Goal: Information Seeking & Learning: Learn about a topic

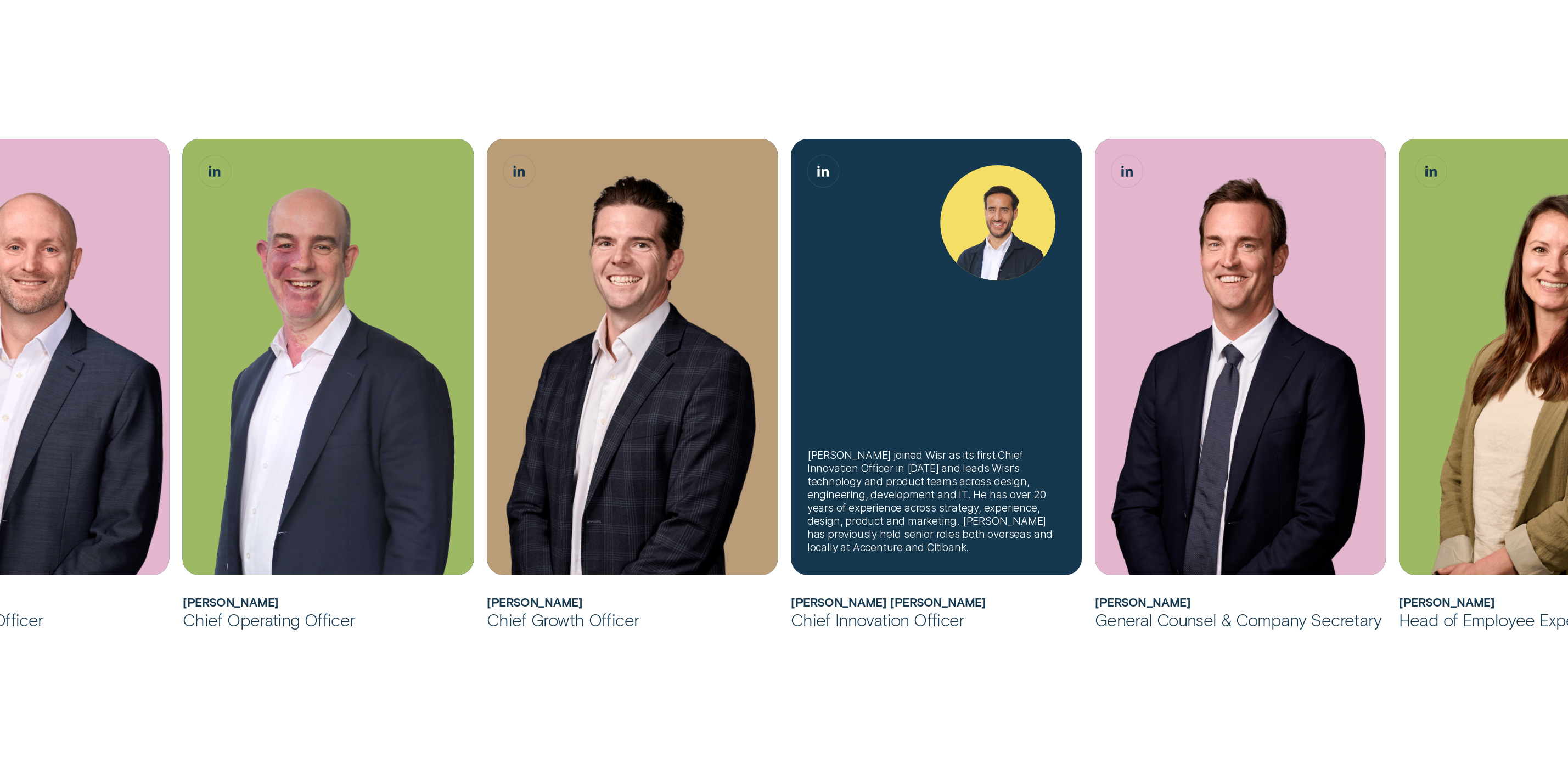
scroll to position [602, 0]
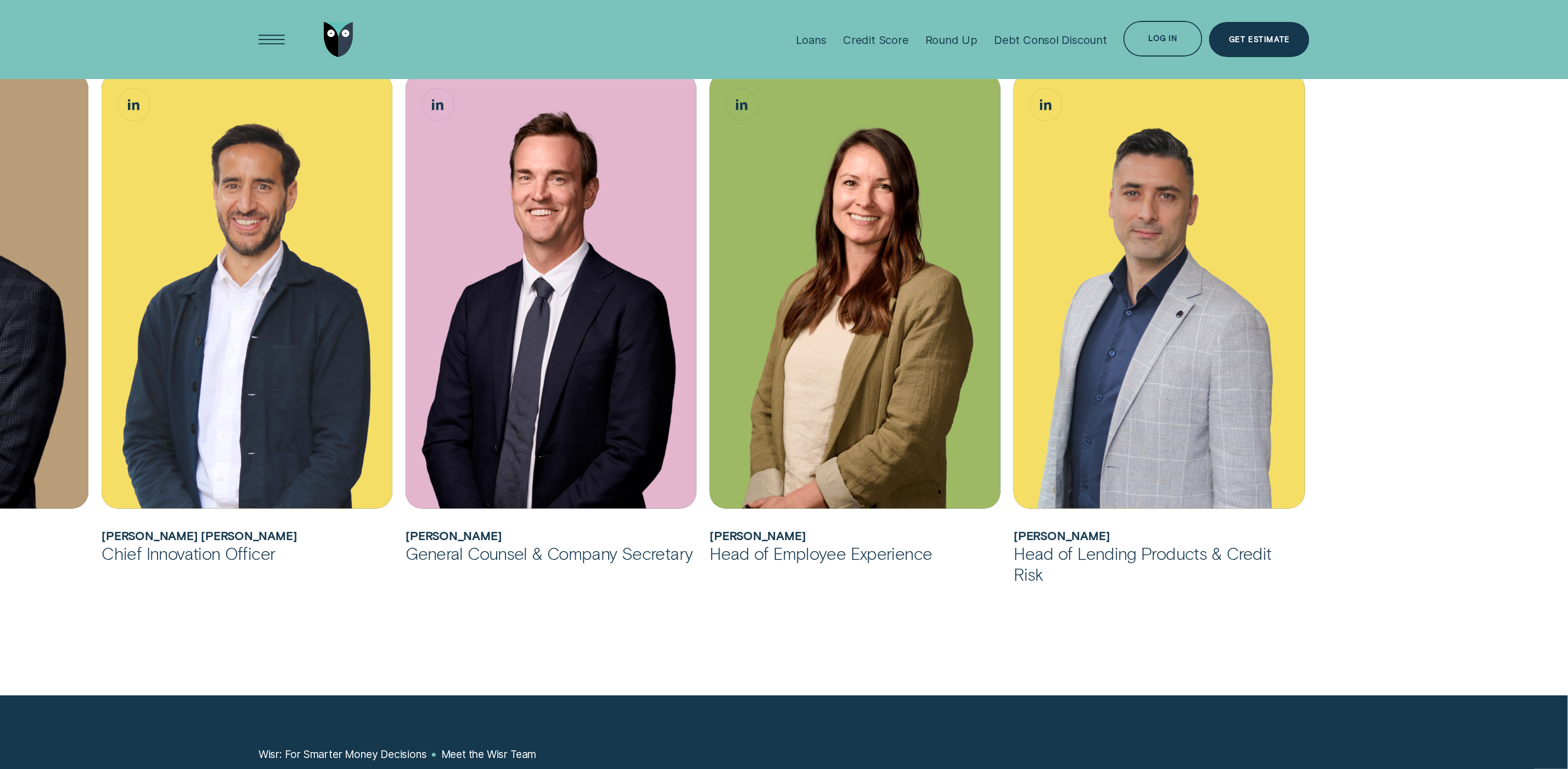
scroll to position [635, 0]
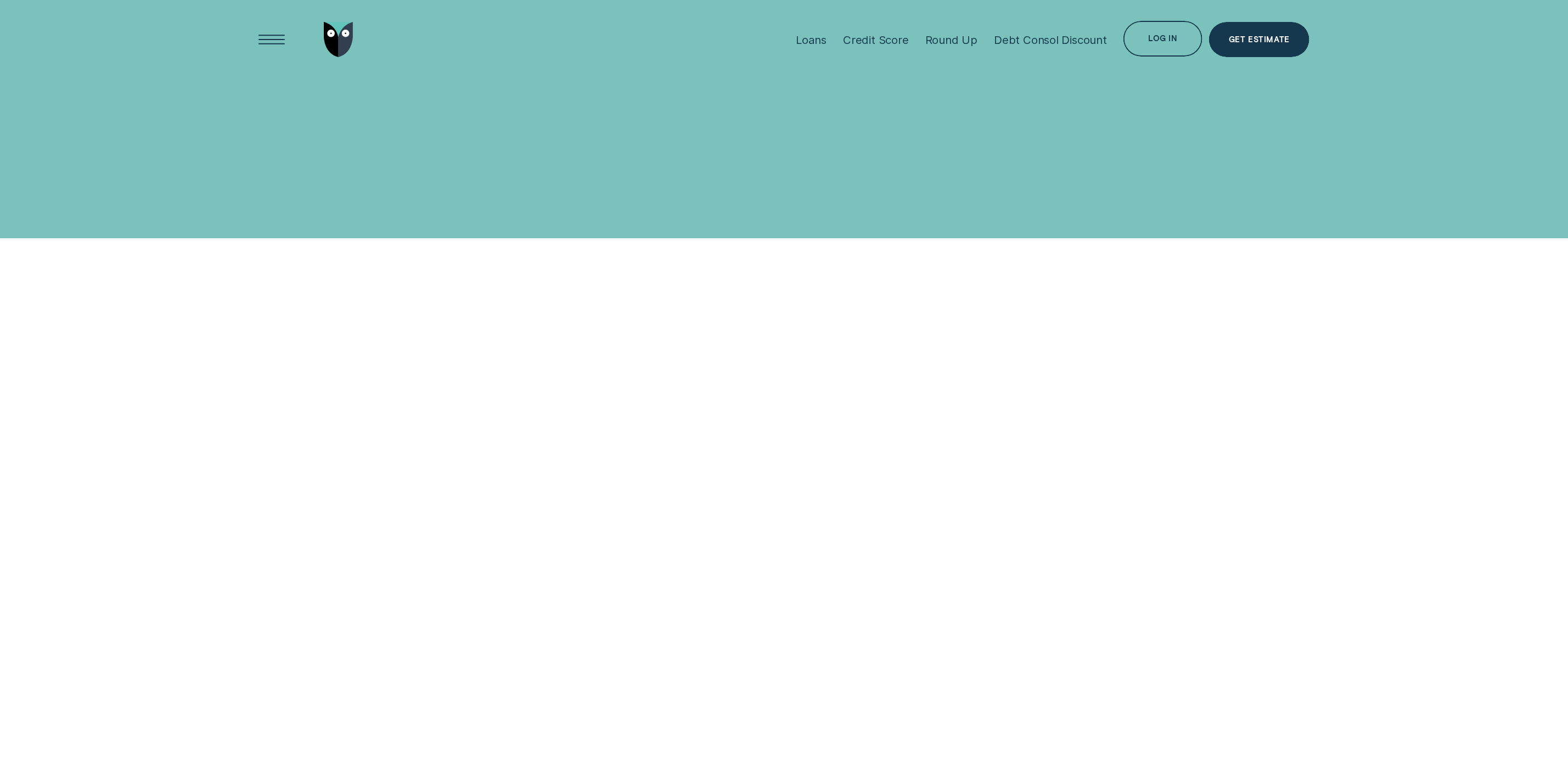
scroll to position [285, 0]
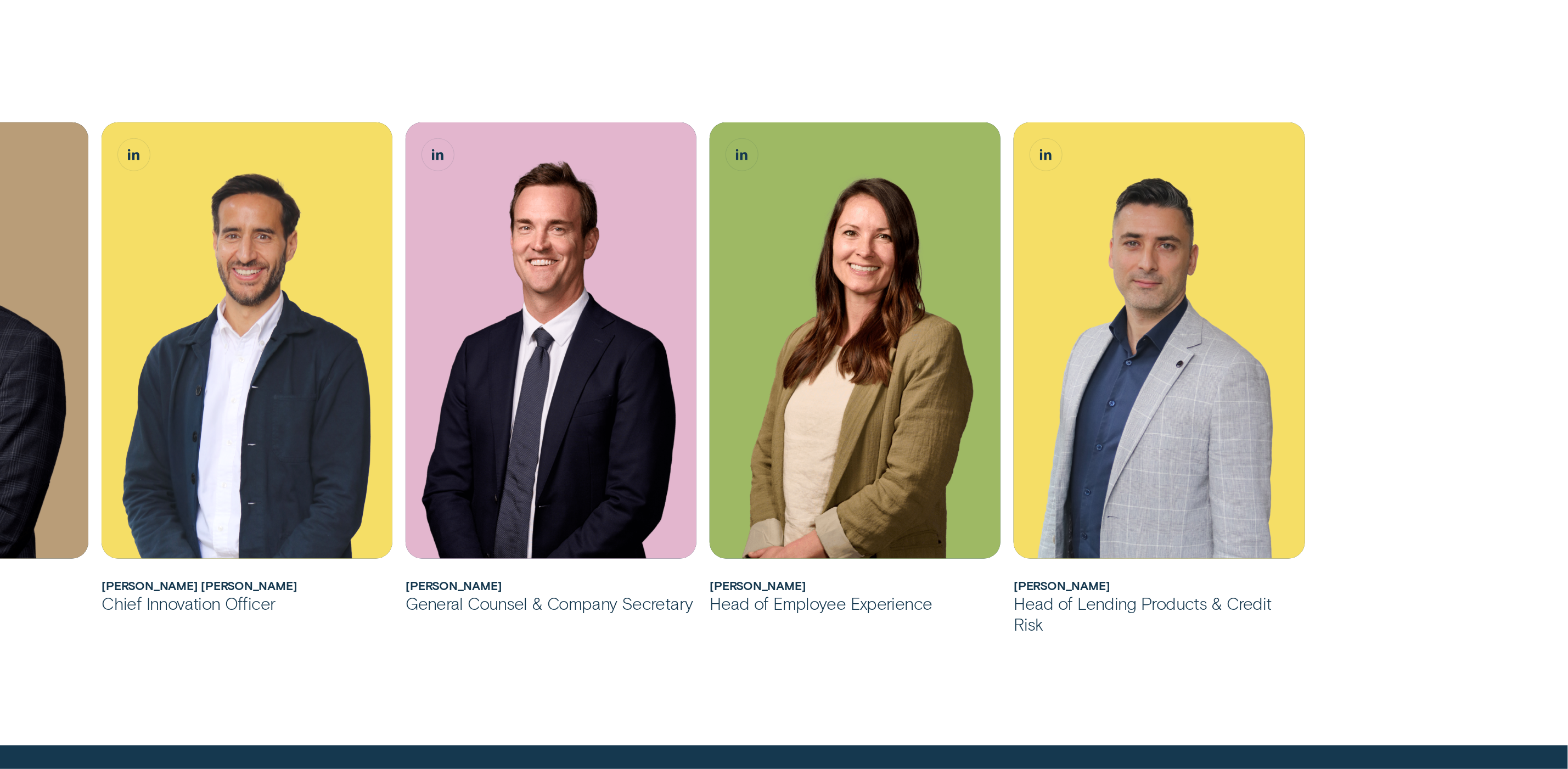
scroll to position [958, 0]
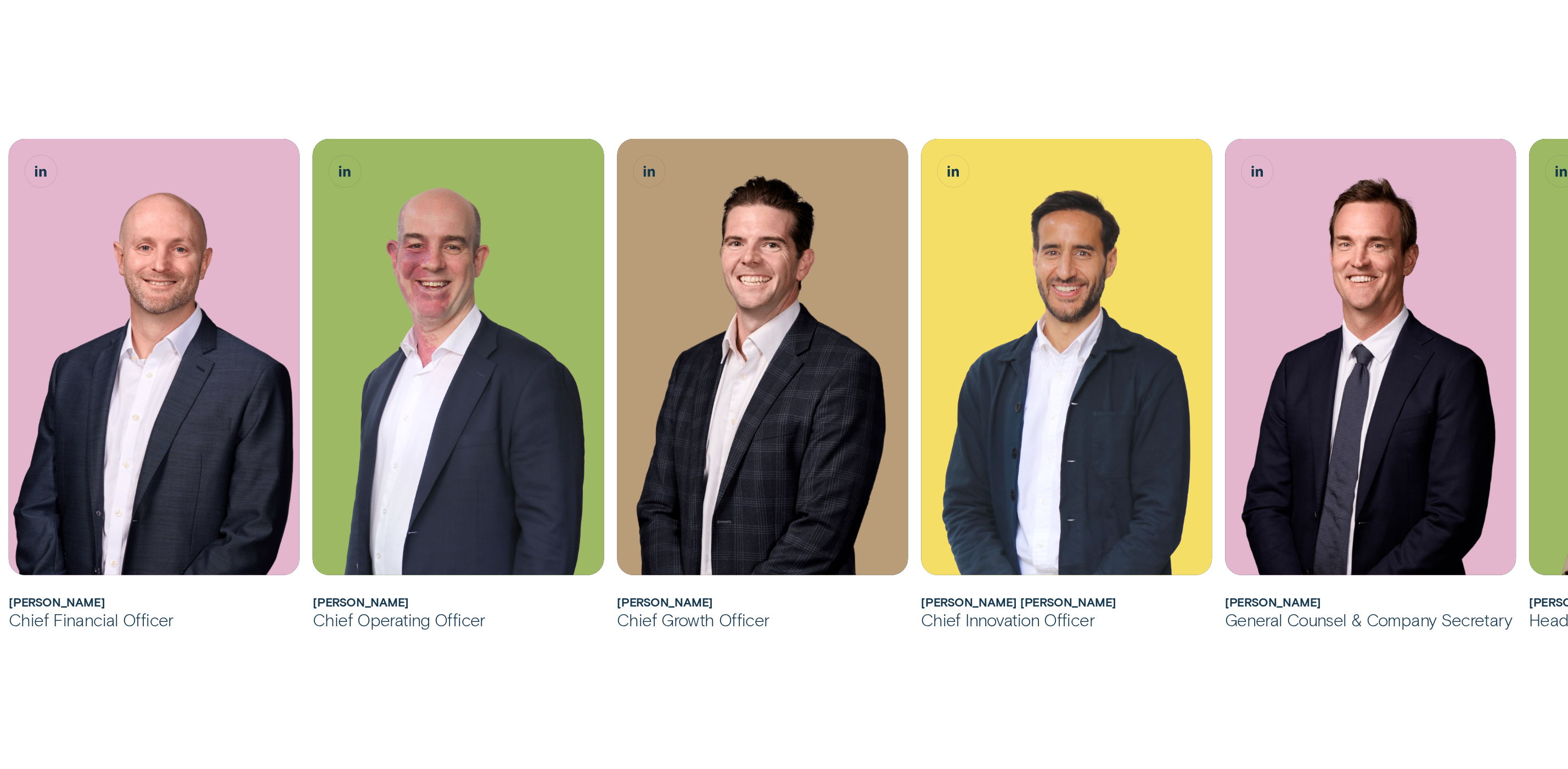
scroll to position [842, 0]
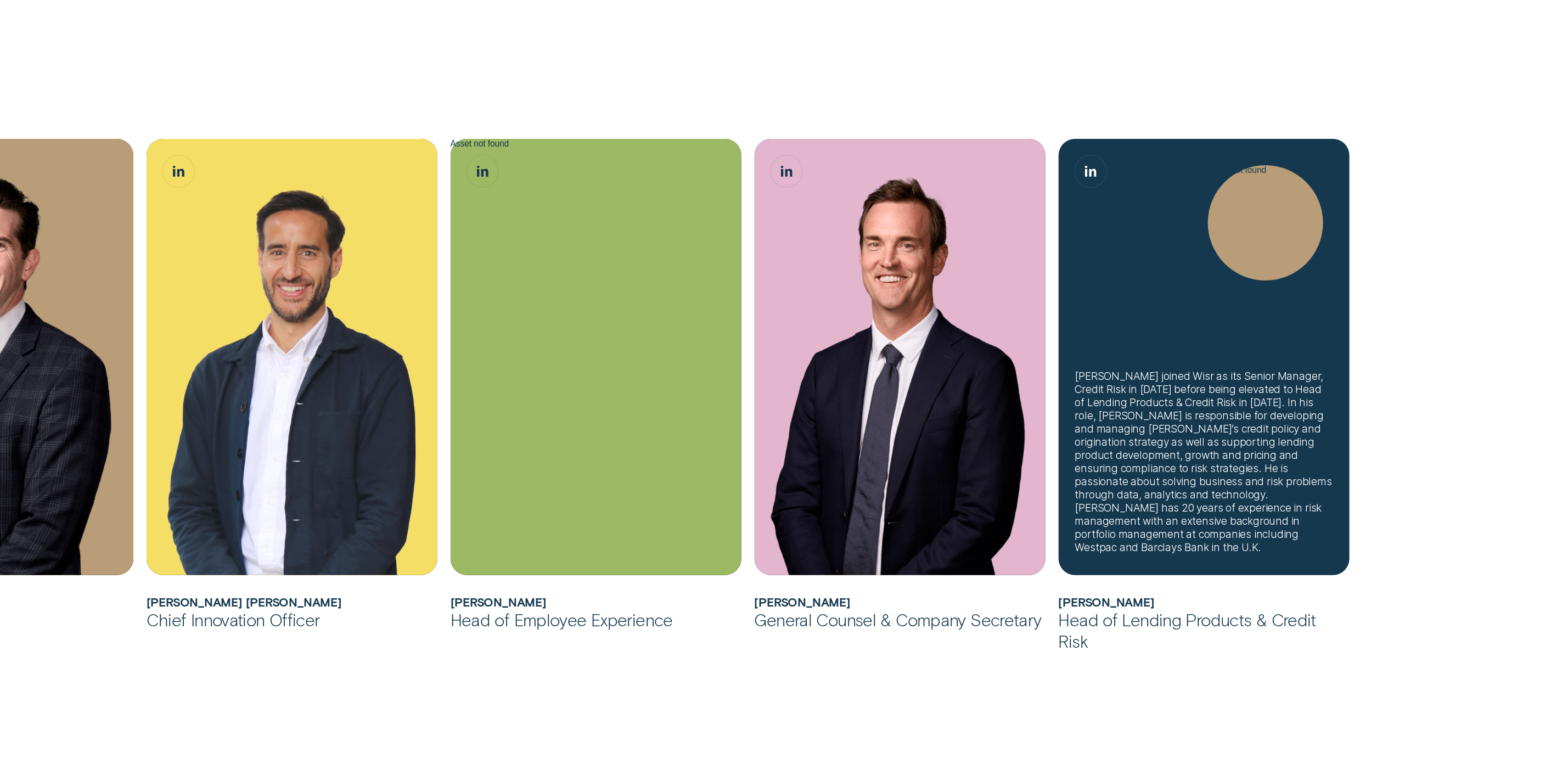
scroll to position [919, 0]
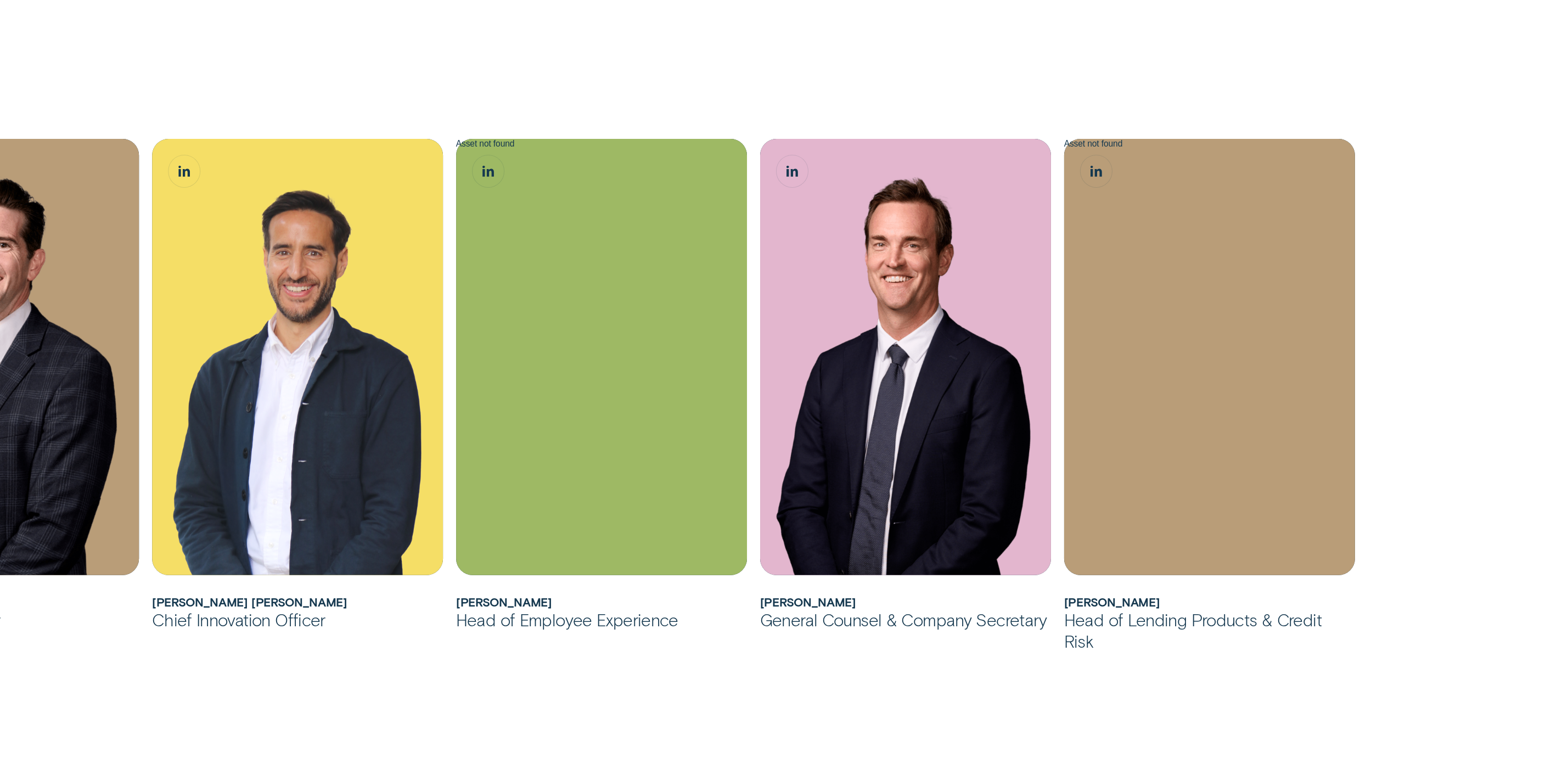
click at [913, 736] on div "[PERSON_NAME] joined Wisr as its Chief Financial Officer in [DATE] before being…" at bounding box center [784, 123] width 1568 height 1332
